Goal: Check status: Check status

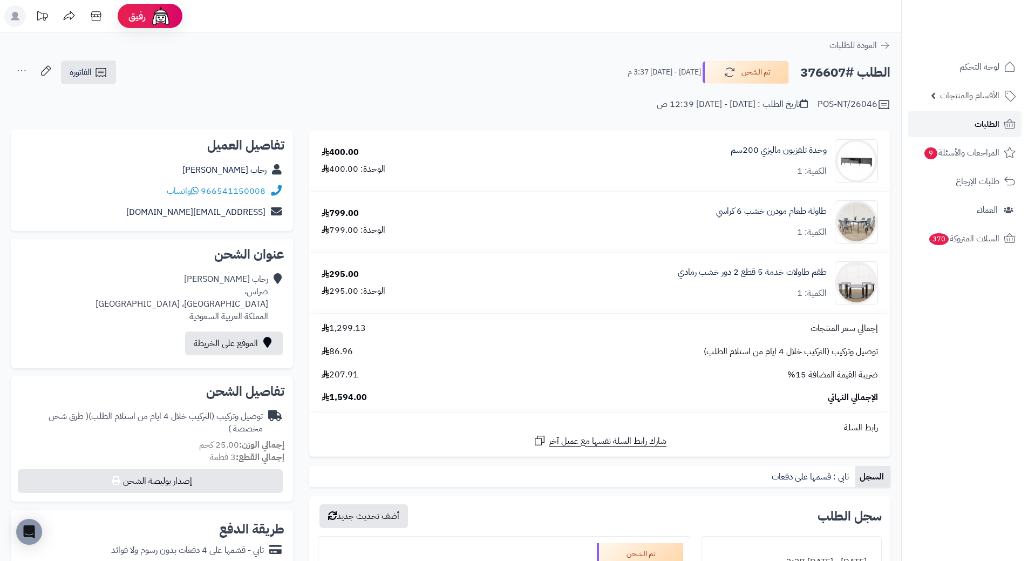
click at [982, 119] on span "الطلبات" at bounding box center [987, 124] width 25 height 15
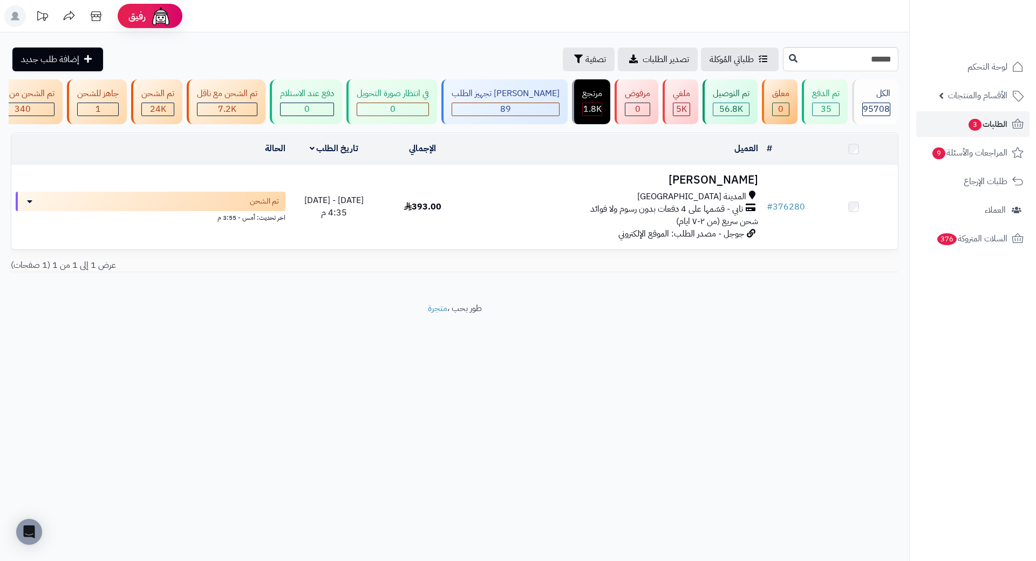
click at [721, 186] on h3 "عبدالعزيز الحربي" at bounding box center [615, 180] width 287 height 12
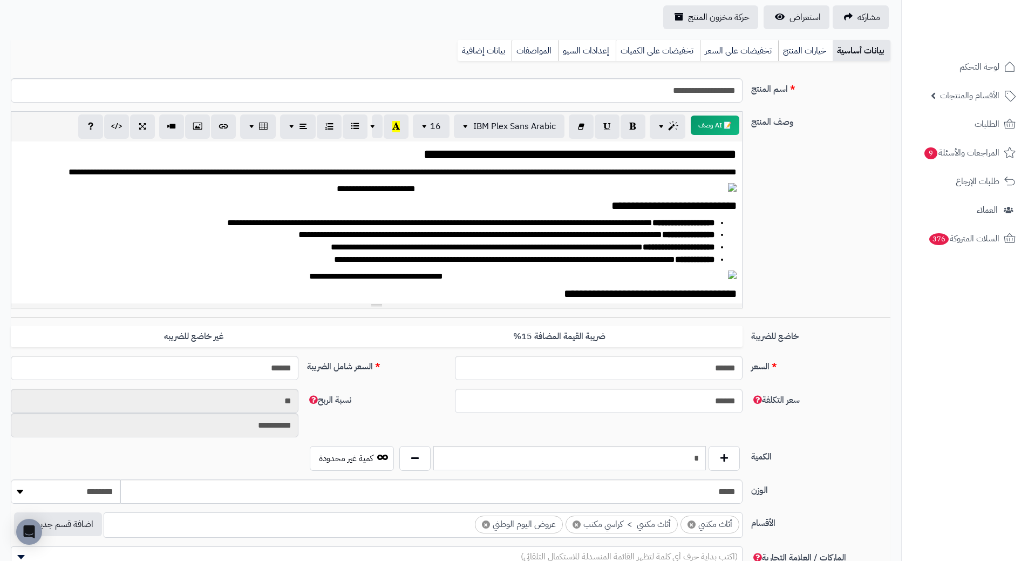
scroll to position [108, 0]
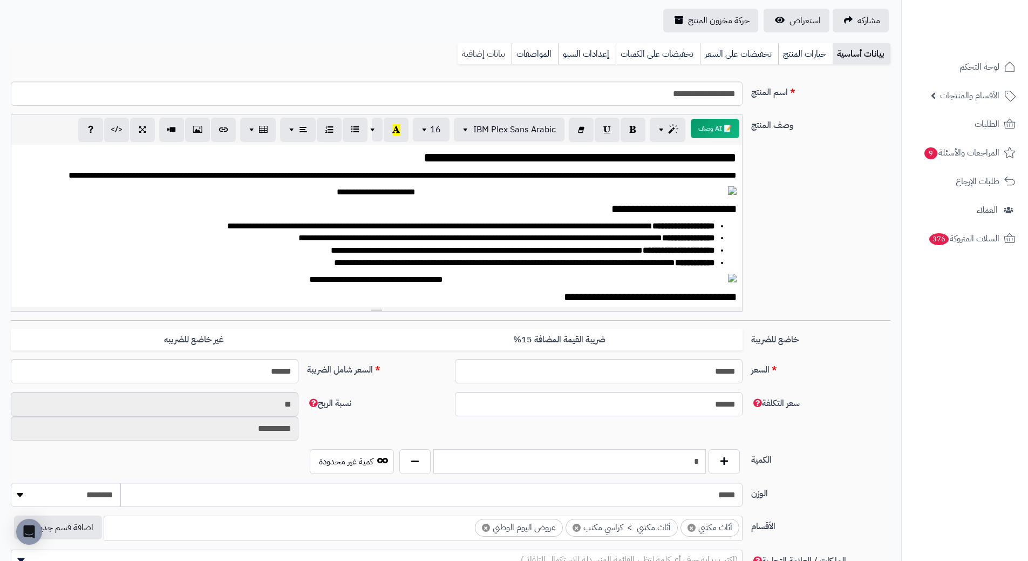
click at [480, 59] on link "بيانات إضافية" at bounding box center [485, 54] width 54 height 22
